Goal: Register for event/course

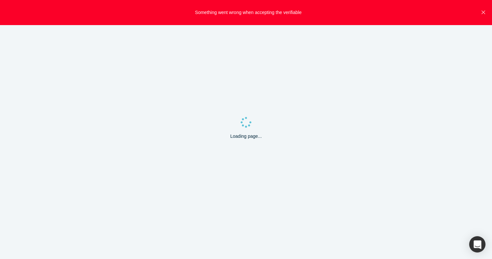
click at [484, 13] on icon "Close" at bounding box center [484, 13] width 4 height 4
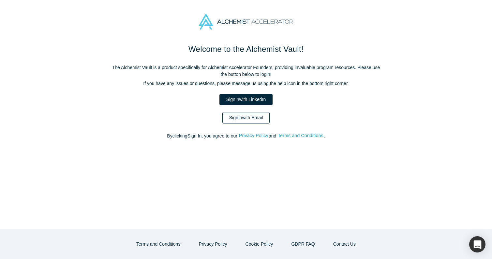
click at [250, 119] on link "Sign In with Email" at bounding box center [247, 117] width 48 height 11
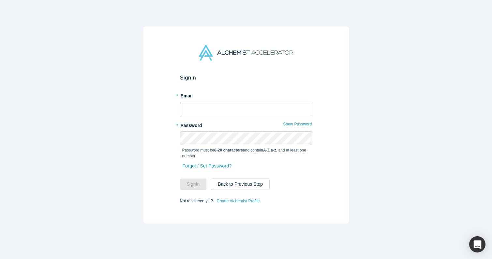
click at [212, 105] on input "text" at bounding box center [246, 109] width 132 height 14
type input "shalinisardana@gmail.com"
click at [191, 186] on button "Sign In" at bounding box center [193, 184] width 27 height 11
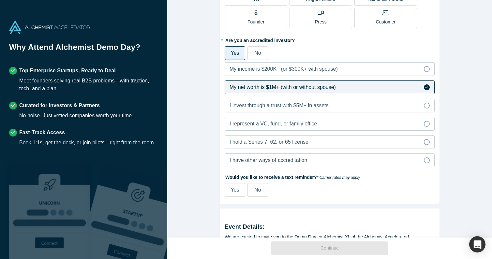
scroll to position [137, 0]
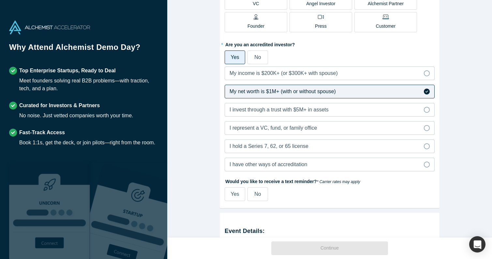
click at [54, 32] on img at bounding box center [49, 28] width 81 height 14
click at [265, 24] on label "Founder" at bounding box center [256, 22] width 63 height 20
click at [0, 0] on input "Founder" at bounding box center [0, 0] width 0 height 0
click at [265, 24] on label "Founder" at bounding box center [256, 22] width 63 height 20
click at [0, 0] on input "Founder" at bounding box center [0, 0] width 0 height 0
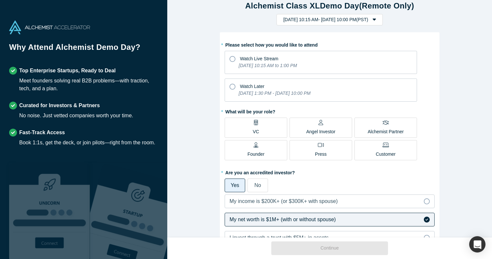
scroll to position [0, 0]
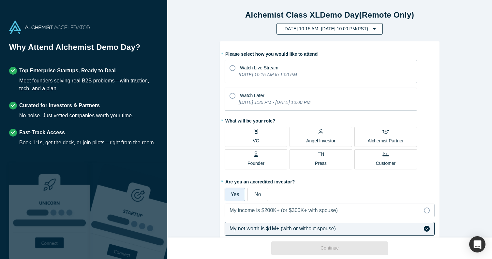
click at [346, 27] on button "Tuesday, September 30, 2025 10:15 AM - Monday, October 6, 2025 10:00 PM ( PST )" at bounding box center [330, 28] width 106 height 11
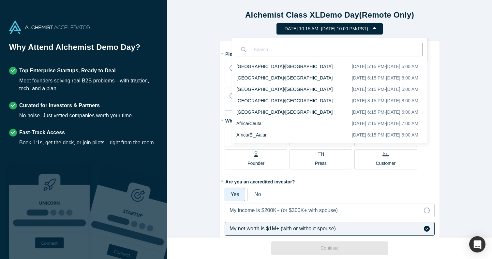
scroll to position [1005, 0]
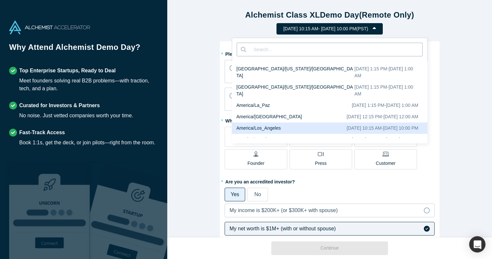
click at [347, 125] on div "September 30, 2025 10:15 AM - October 6, 2025 10:00 PM" at bounding box center [383, 128] width 72 height 7
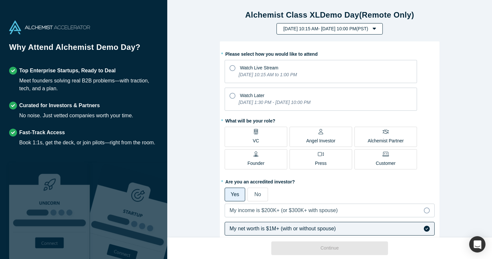
click at [376, 29] on icon "button" at bounding box center [374, 29] width 3 height 2
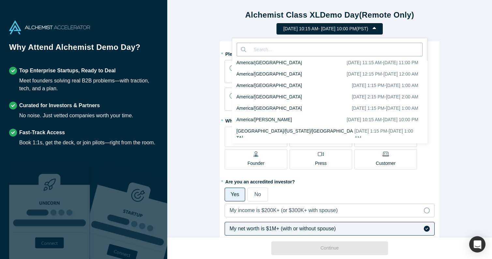
scroll to position [760, 0]
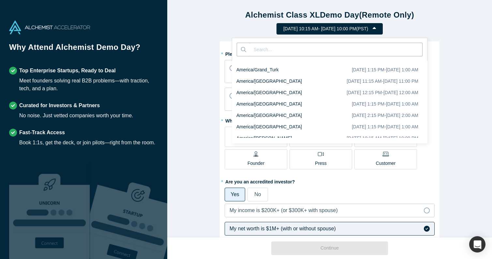
click at [465, 47] on div "Alchemist Class XL Demo Day (Remote Only) Tuesday, September 30, 2025 10:15 AM …" at bounding box center [329, 119] width 325 height 238
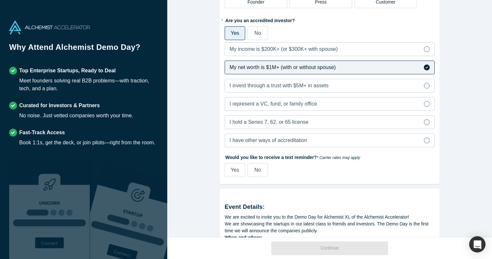
scroll to position [0, 0]
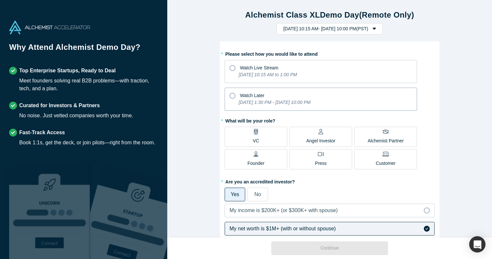
click at [332, 97] on div "Watch Later" at bounding box center [321, 94] width 183 height 9
click at [0, 0] on input "Watch Later Tuesday, September 30, 2025 1:30 PM - Monday, October 6, 2025 10:00…" at bounding box center [0, 0] width 0 height 0
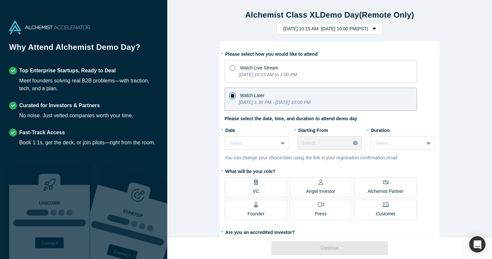
click at [324, 186] on div "Angel Investor" at bounding box center [320, 187] width 29 height 15
click at [0, 0] on input "Angel Investor" at bounding box center [0, 0] width 0 height 0
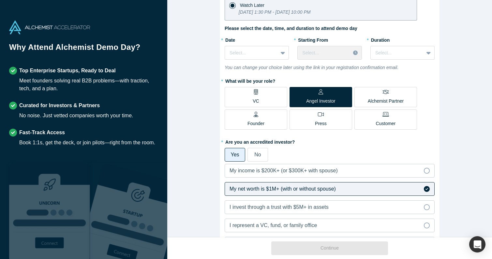
scroll to position [94, 0]
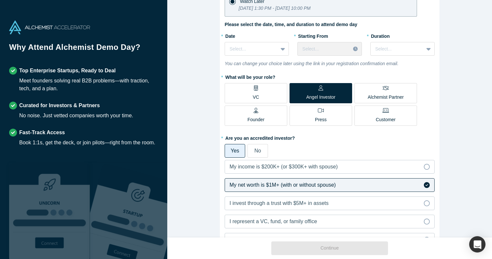
click at [395, 90] on div "Alchemist Partner" at bounding box center [386, 92] width 36 height 15
click at [0, 0] on input "Alchemist Partner" at bounding box center [0, 0] width 0 height 0
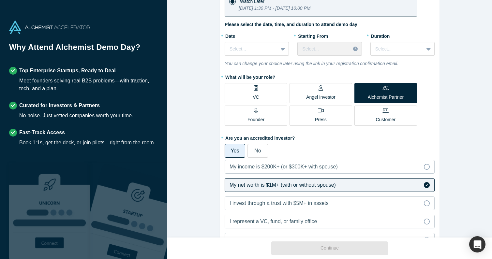
click at [320, 96] on p "Angel Investor" at bounding box center [320, 97] width 29 height 7
click at [0, 0] on input "Angel Investor" at bounding box center [0, 0] width 0 height 0
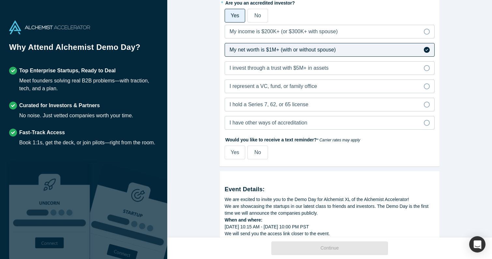
scroll to position [231, 0]
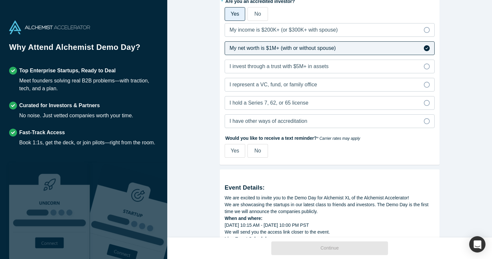
click at [263, 153] on label "No" at bounding box center [258, 151] width 21 height 14
click at [0, 0] on input "No" at bounding box center [0, 0] width 0 height 0
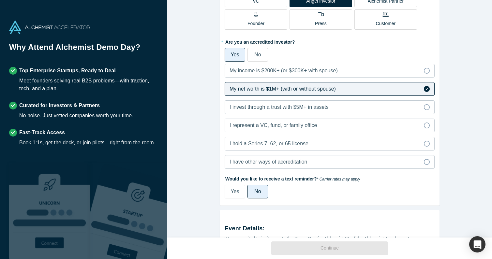
scroll to position [192, 0]
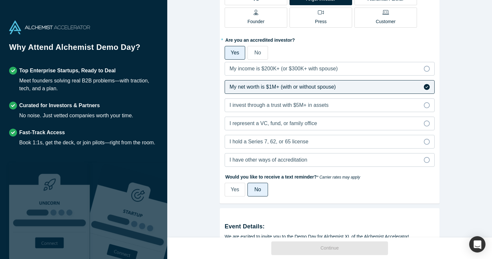
click at [238, 189] on span "Yes" at bounding box center [235, 190] width 8 height 6
click at [0, 0] on input "Yes" at bounding box center [0, 0] width 0 height 0
select select "US"
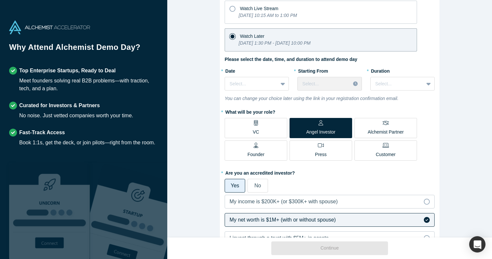
scroll to position [55, 0]
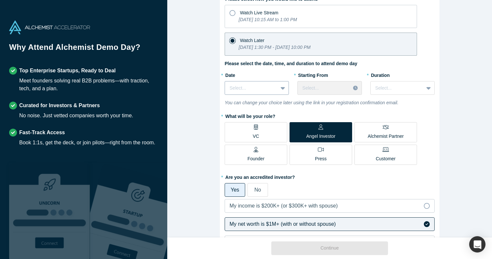
click at [285, 88] on icon at bounding box center [283, 88] width 4 height 7
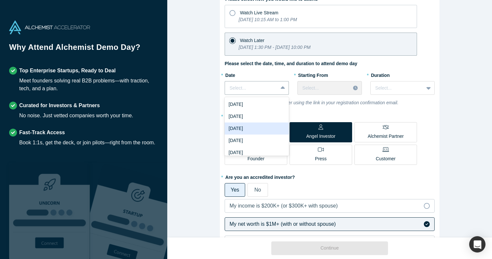
click at [265, 123] on div "Thu, Oct 2, 2025" at bounding box center [257, 129] width 64 height 12
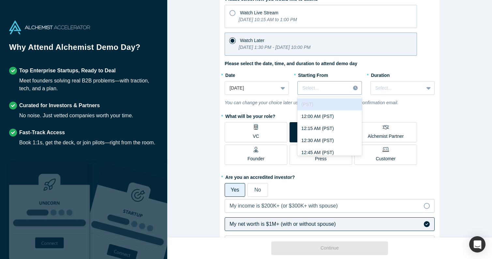
click at [343, 89] on div at bounding box center [323, 88] width 43 height 8
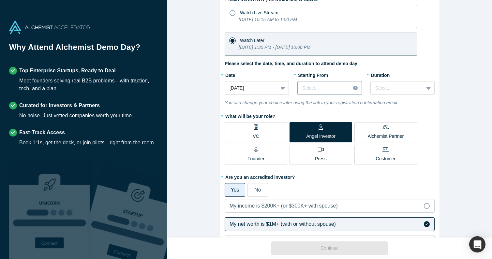
click at [343, 89] on div at bounding box center [323, 88] width 43 height 8
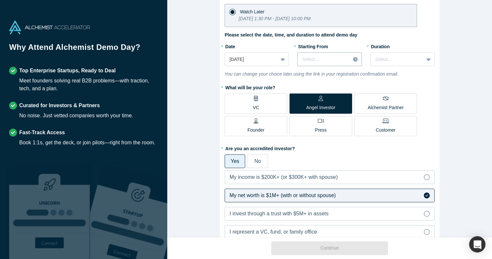
scroll to position [83, 0]
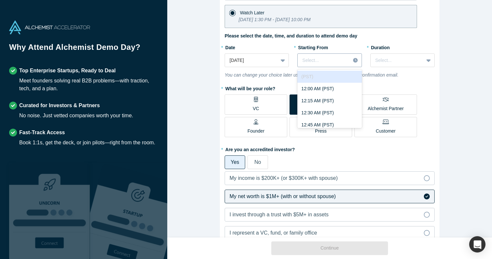
click at [354, 58] on icon at bounding box center [355, 60] width 5 height 5
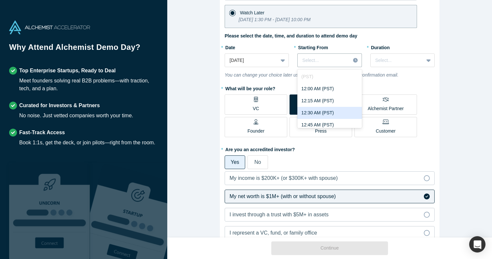
click at [318, 114] on div "12:30 AM (PST)" at bounding box center [330, 113] width 64 height 12
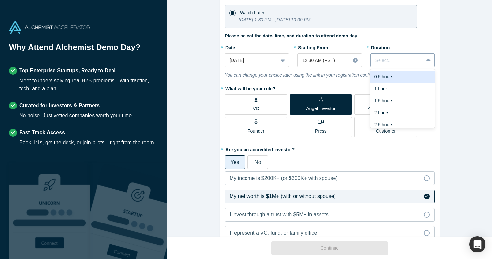
click at [408, 56] on div "Select..." at bounding box center [397, 60] width 53 height 11
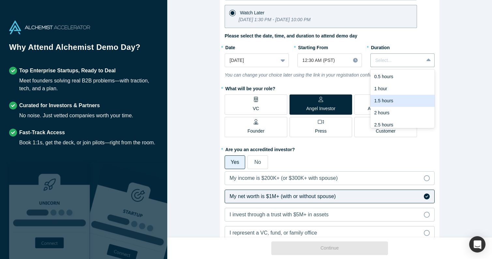
click at [388, 102] on div "1.5 hours" at bounding box center [403, 101] width 64 height 12
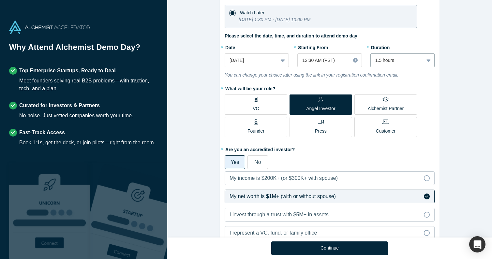
click at [436, 97] on div "* Please select how you would like to attend Watch Live Stream Tuesday, Septemb…" at bounding box center [330, 152] width 220 height 386
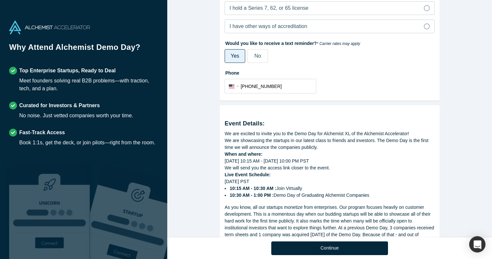
scroll to position [337, 0]
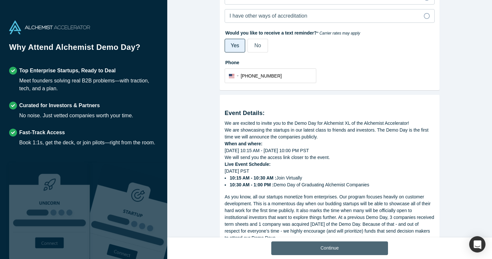
click at [342, 247] on button "Continue" at bounding box center [329, 249] width 117 height 14
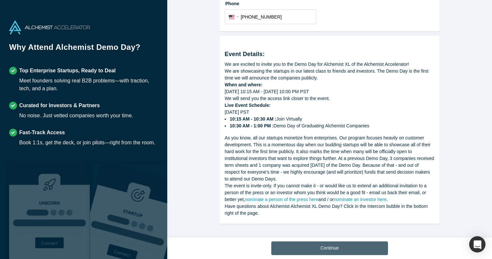
scroll to position [288, 0]
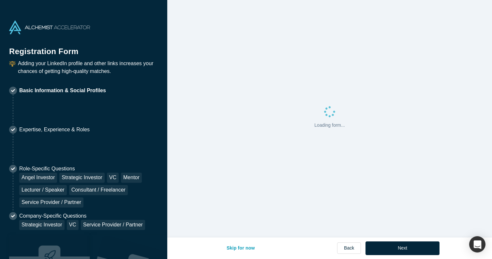
select select "US"
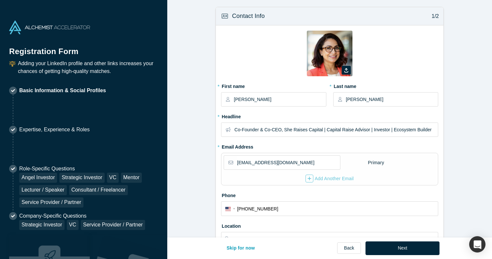
type input "San Mateo, CA, USA"
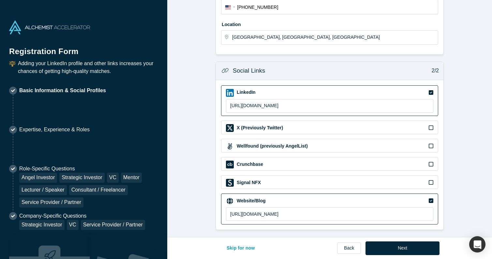
scroll to position [204, 0]
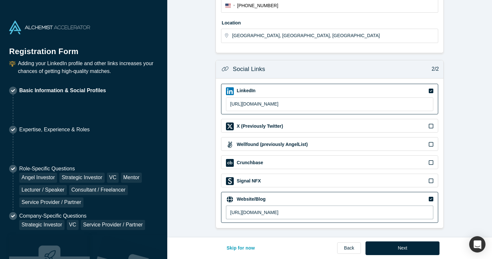
click at [242, 214] on input "http://mpactbywomen.co" at bounding box center [330, 213] width 208 height 14
drag, startPoint x: 242, startPoint y: 212, endPoint x: 313, endPoint y: 211, distance: 71.5
click at [313, 211] on input "http://impactbywomen.co" at bounding box center [330, 213] width 208 height 14
click at [322, 104] on input "https://linkedin.com/in/shalinisardana" at bounding box center [330, 105] width 208 height 14
drag, startPoint x: 268, startPoint y: 213, endPoint x: 218, endPoint y: 211, distance: 49.3
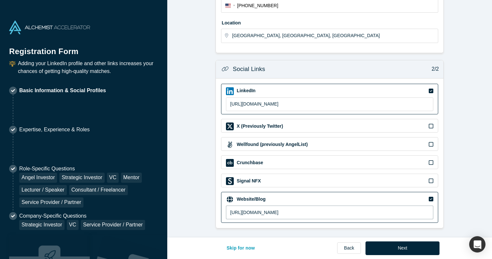
click at [218, 211] on div "LinkedIn https://linkedin.com/in/shalinisardana X (Previously Twitter) Wellfoun…" at bounding box center [330, 154] width 228 height 150
paste input "s://www.sheraisescapital.com/"
type input "https://www.sheraisescapital.com/"
click at [407, 250] on button "Next" at bounding box center [403, 249] width 74 height 14
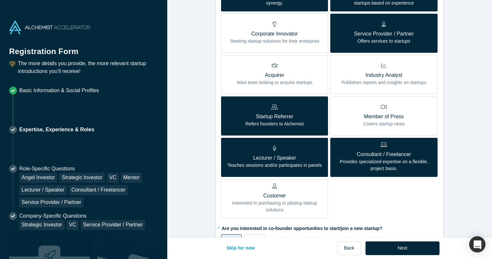
scroll to position [293, 0]
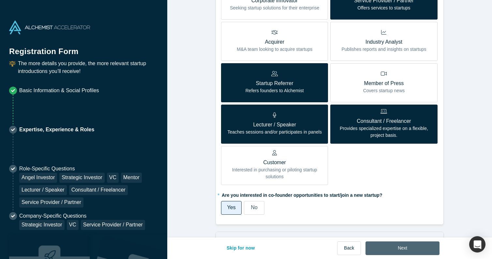
click at [396, 249] on button "Next" at bounding box center [403, 249] width 74 height 14
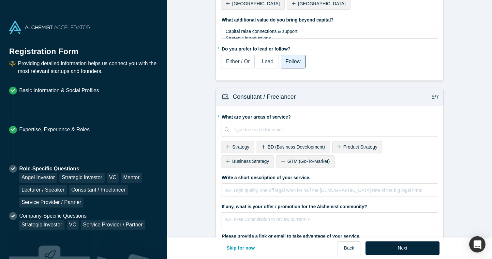
scroll to position [910, 0]
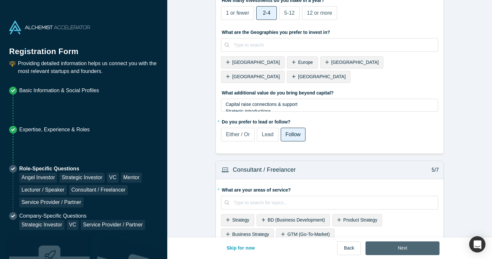
click at [400, 249] on button "Next" at bounding box center [403, 249] width 74 height 14
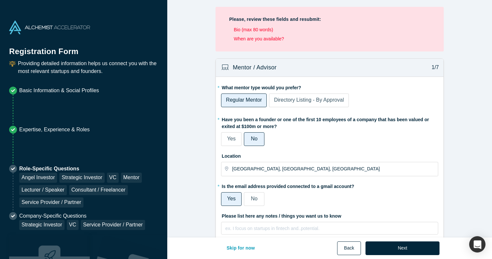
click at [350, 249] on button "Back" at bounding box center [349, 249] width 24 height 14
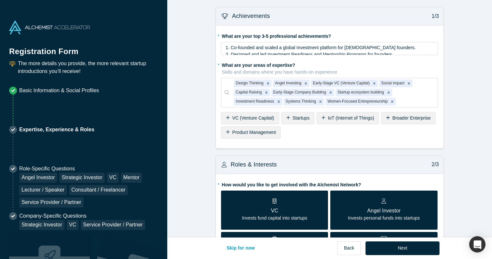
click at [48, 29] on img at bounding box center [49, 28] width 81 height 14
click at [11, 31] on img at bounding box center [49, 28] width 81 height 14
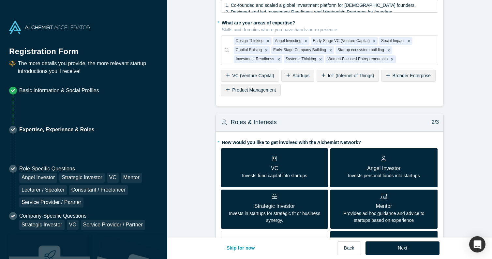
scroll to position [43, 0]
click at [246, 250] on button "Skip for now" at bounding box center [241, 249] width 42 height 14
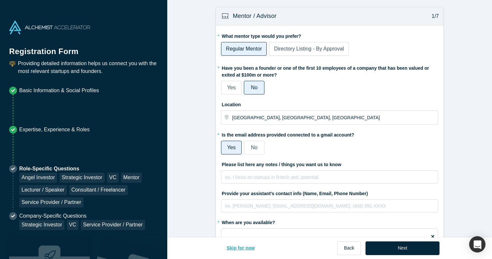
click at [251, 248] on button "Skip for now" at bounding box center [241, 249] width 42 height 14
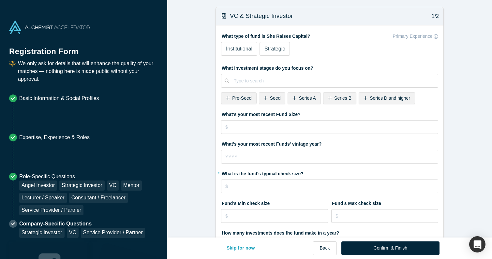
click at [244, 250] on button "Skip for now" at bounding box center [241, 249] width 42 height 14
